Goal: Task Accomplishment & Management: Use online tool/utility

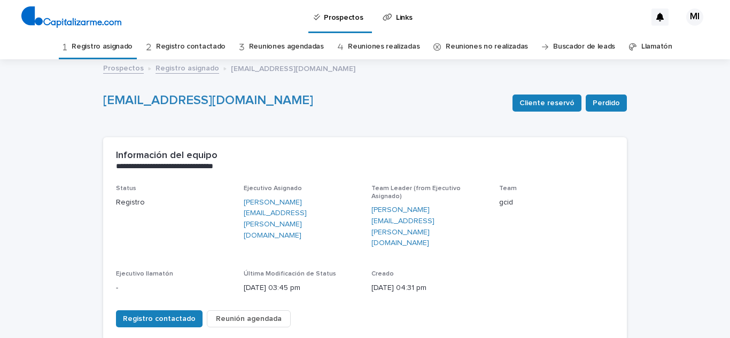
click at [103, 44] on link "Registro asignado" at bounding box center [102, 46] width 61 height 25
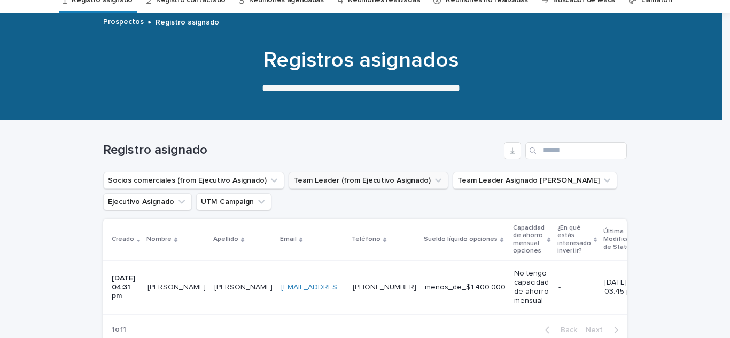
scroll to position [107, 0]
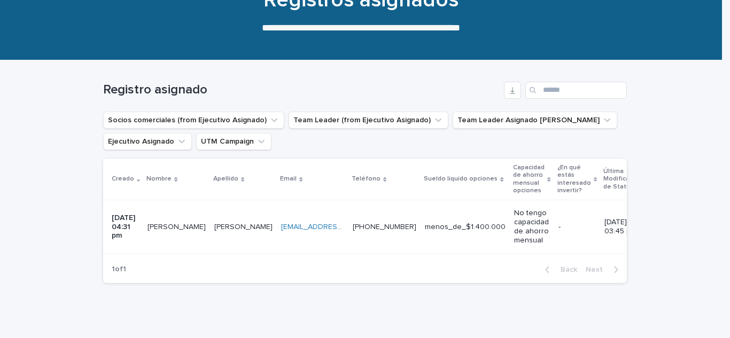
click at [168, 225] on p "[PERSON_NAME]" at bounding box center [177, 226] width 60 height 11
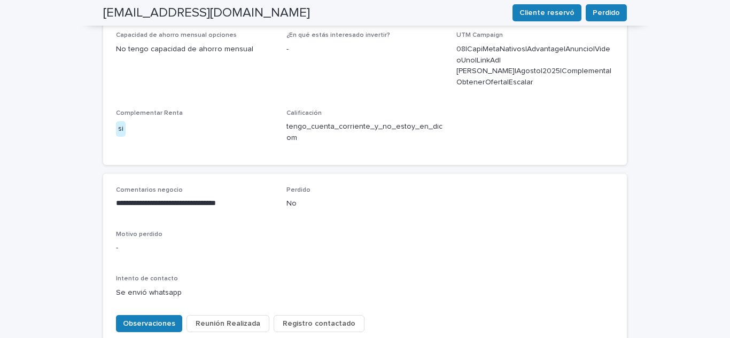
scroll to position [462, 0]
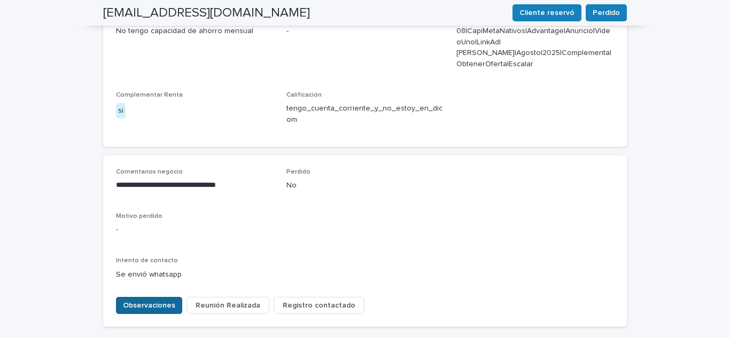
click at [143, 300] on span "Observaciones" at bounding box center [149, 305] width 52 height 11
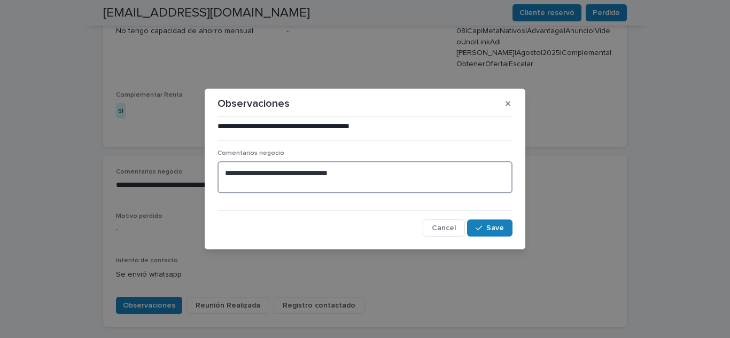
click at [372, 180] on textarea "**********" at bounding box center [364, 177] width 295 height 32
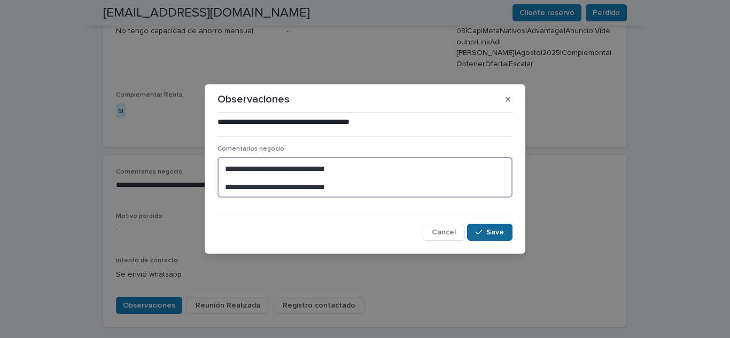
type textarea "**********"
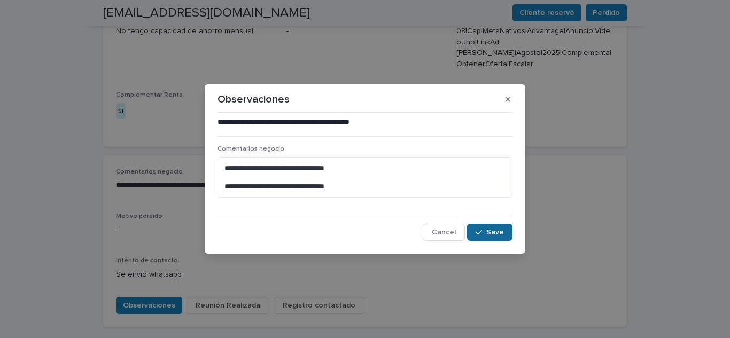
click at [503, 227] on button "Save" at bounding box center [489, 232] width 45 height 17
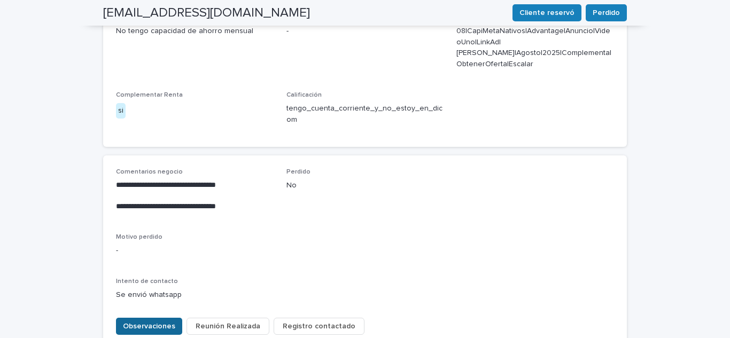
click at [158, 321] on span "Observaciones" at bounding box center [149, 326] width 52 height 11
click at [302, 321] on span "Registro contactado" at bounding box center [319, 326] width 73 height 11
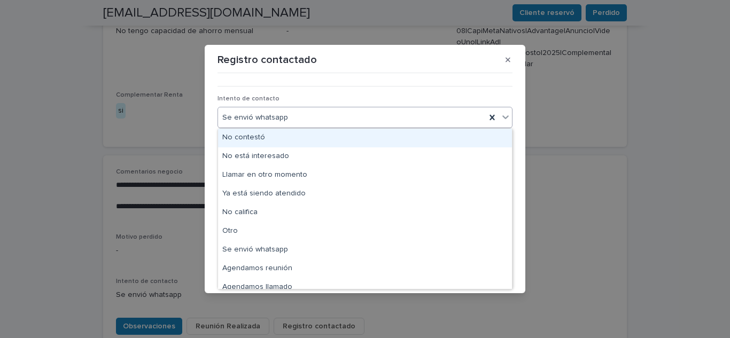
click at [263, 138] on div "No contestó" at bounding box center [365, 138] width 294 height 19
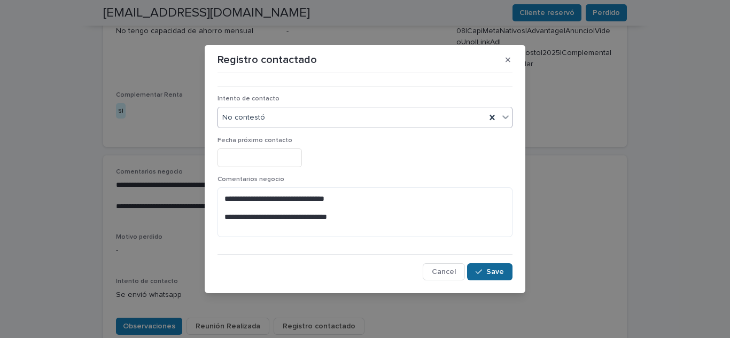
click at [492, 271] on span "Save" at bounding box center [495, 271] width 18 height 7
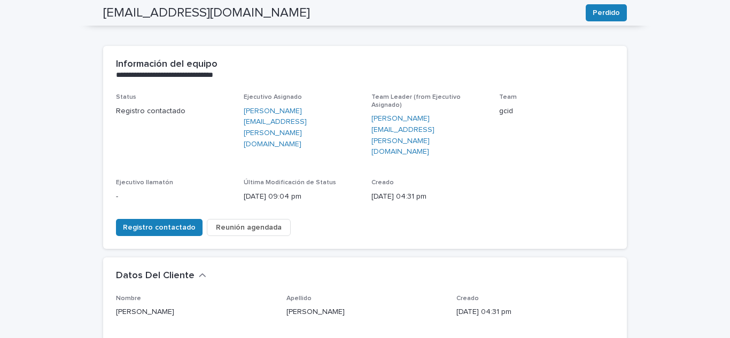
scroll to position [0, 0]
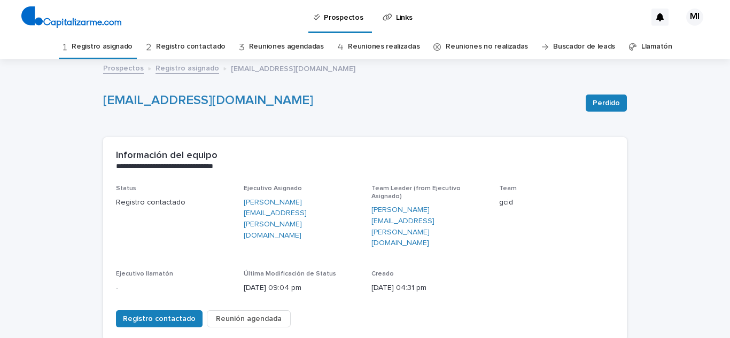
click at [100, 48] on link "Registro asignado" at bounding box center [102, 46] width 61 height 25
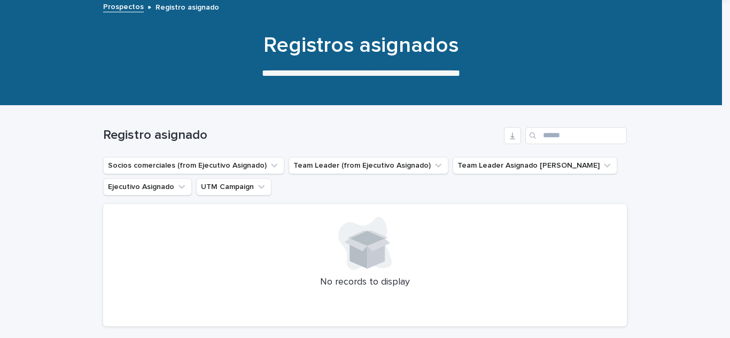
scroll to position [142, 0]
